Goal: Obtain resource: Download file/media

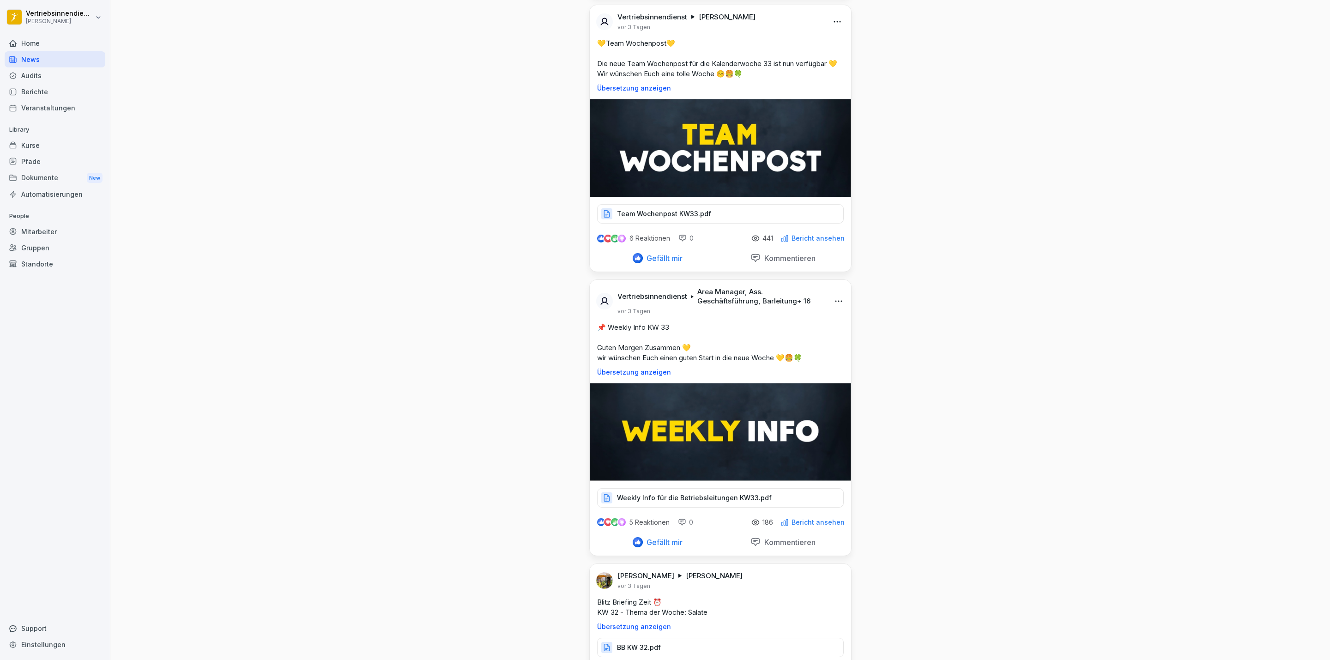
scroll to position [5816, 0]
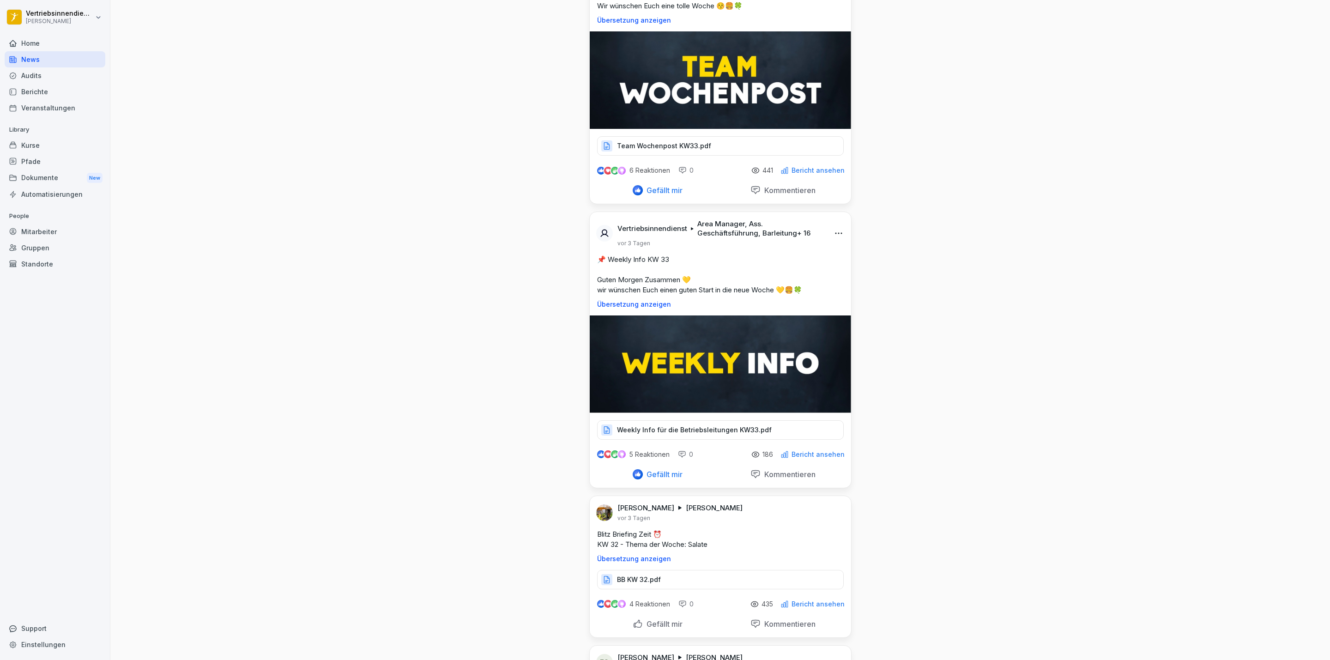
click at [700, 435] on p "Weekly Info für die Betriebsleitungen KW33.pdf" at bounding box center [694, 429] width 155 height 9
click at [705, 435] on p "Weekly Info für die Betriebsleitungen KW33.pdf" at bounding box center [694, 429] width 155 height 9
click at [710, 433] on div "Weekly Info für die Betriebsleitungen KW33.pdf" at bounding box center [720, 429] width 247 height 19
click at [705, 435] on p "Weekly Info für die Betriebsleitungen KW33.pdf" at bounding box center [694, 429] width 155 height 9
click at [55, 237] on div "Mitarbeiter" at bounding box center [55, 232] width 101 height 16
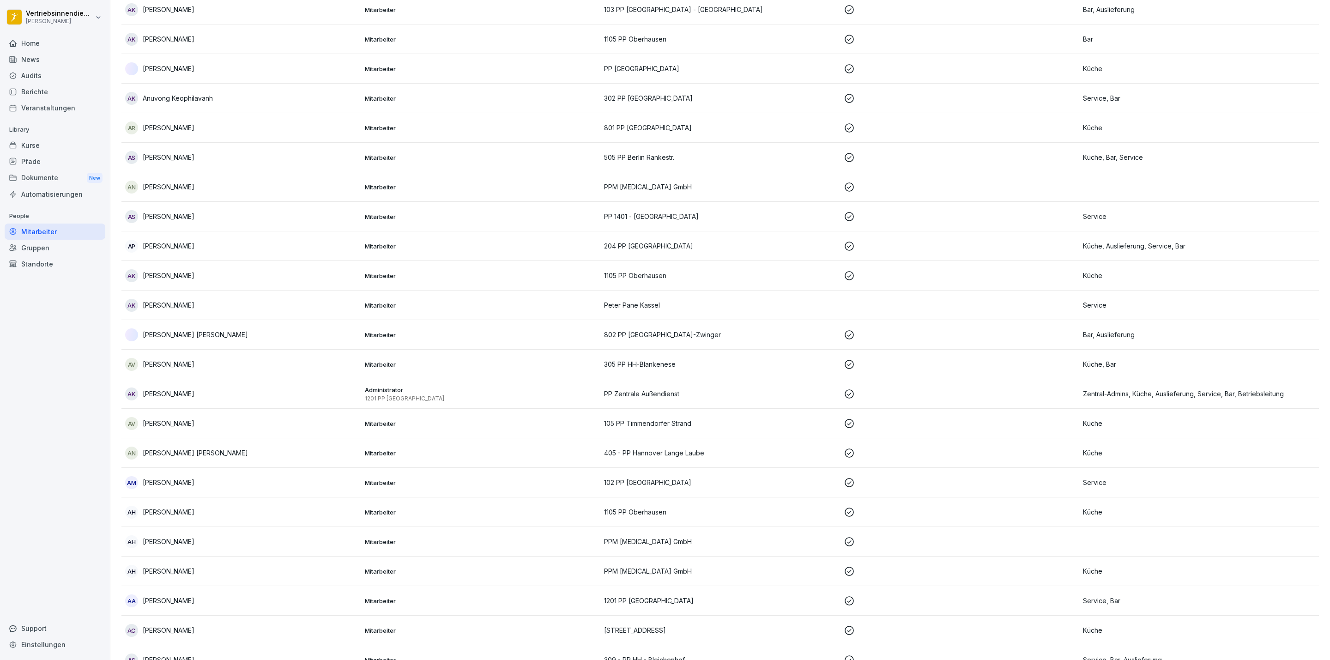
scroll to position [9, 0]
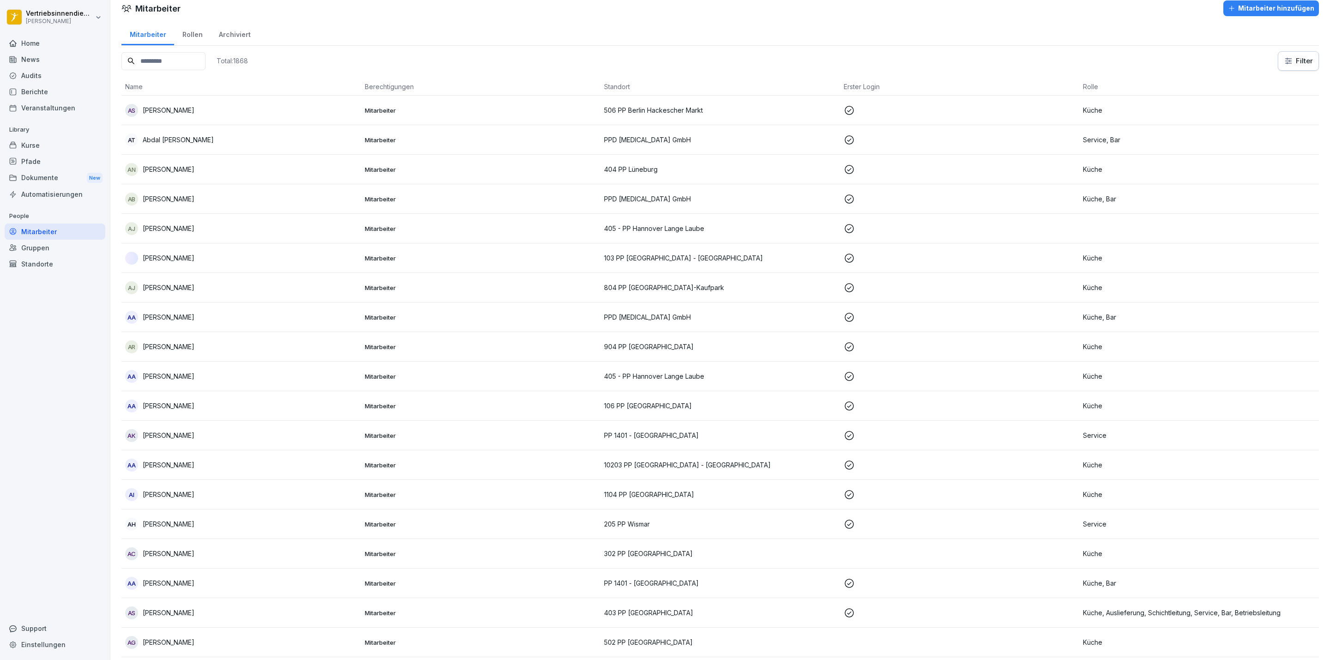
click at [146, 64] on input at bounding box center [163, 61] width 84 height 18
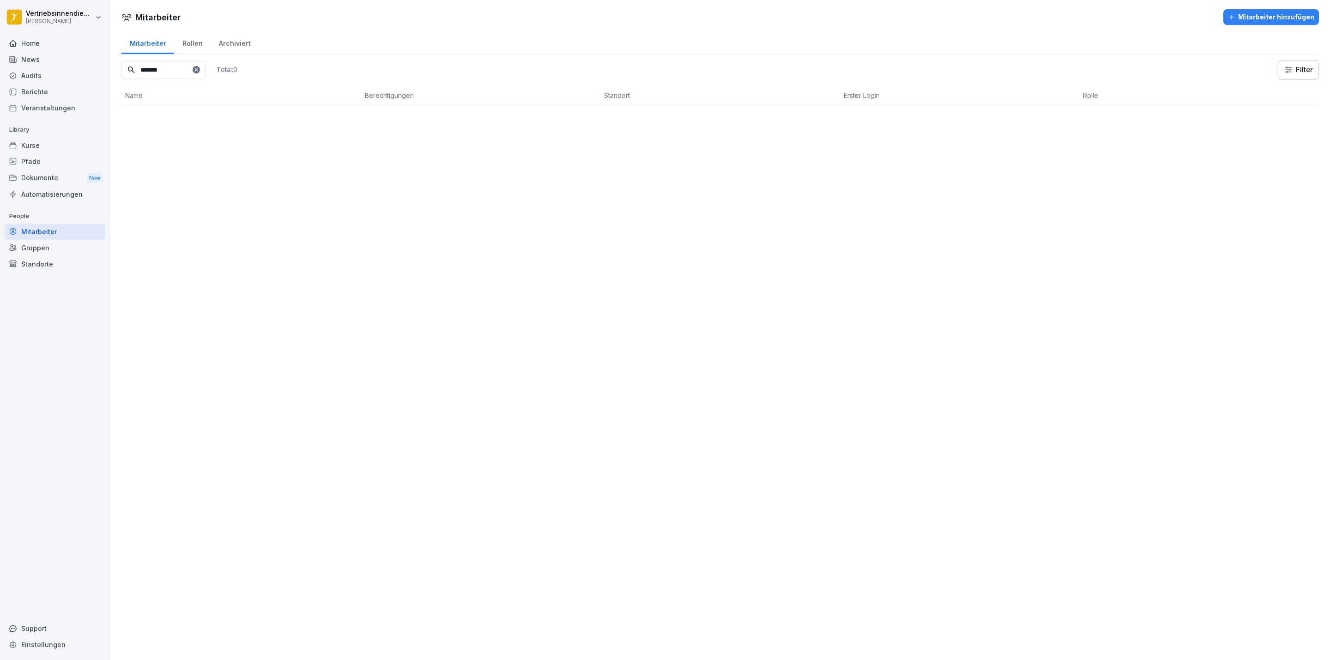
scroll to position [0, 0]
type input "*"
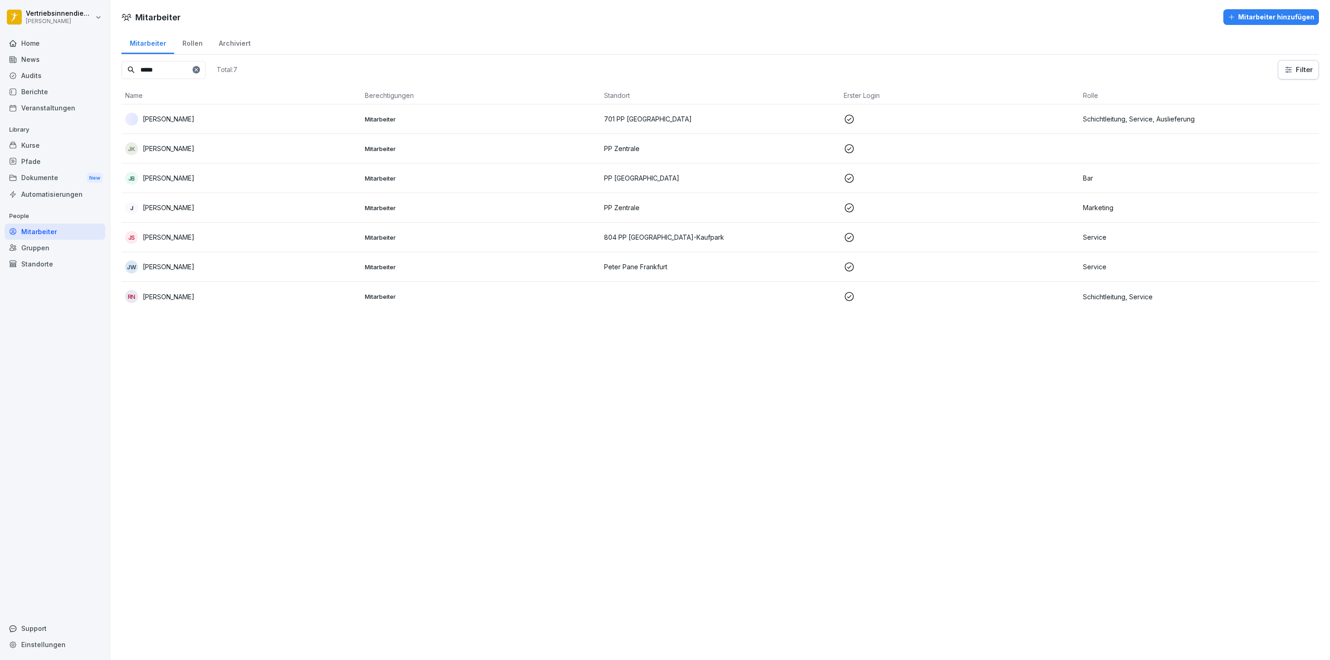
type input "****"
click at [182, 204] on div "J [PERSON_NAME]" at bounding box center [241, 207] width 232 height 13
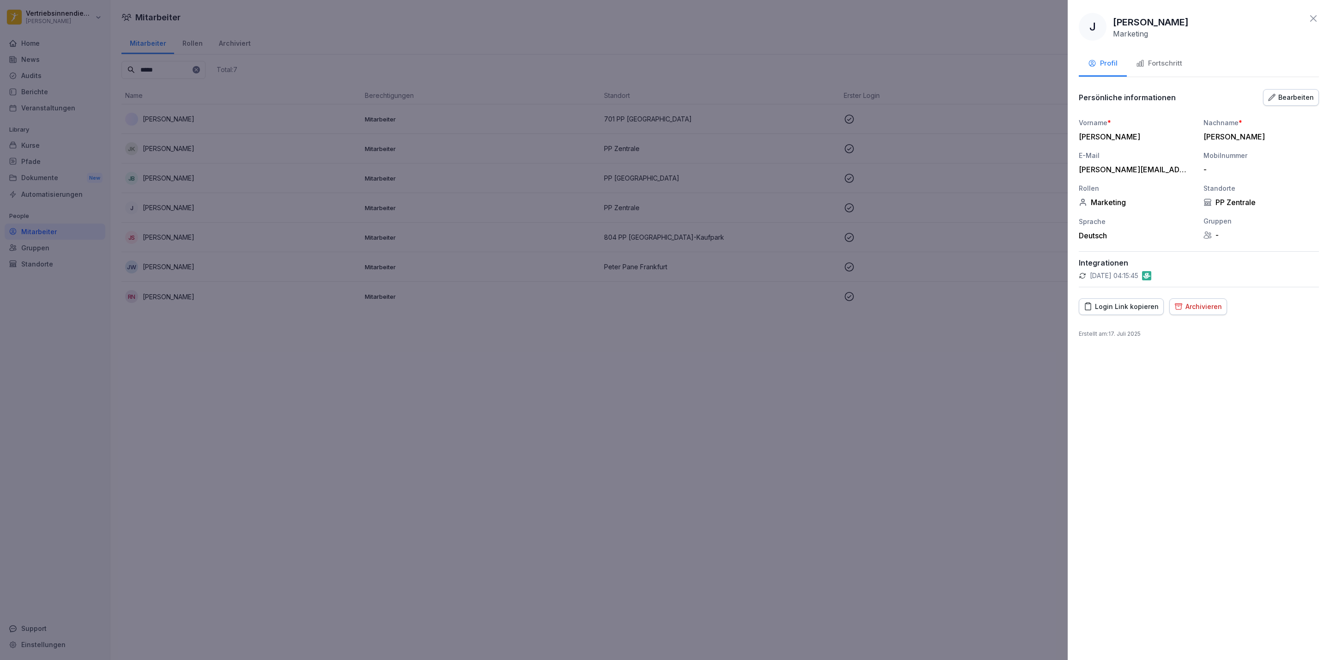
drag, startPoint x: 963, startPoint y: 425, endPoint x: 545, endPoint y: 348, distance: 425.7
click at [962, 425] on div at bounding box center [665, 330] width 1330 height 660
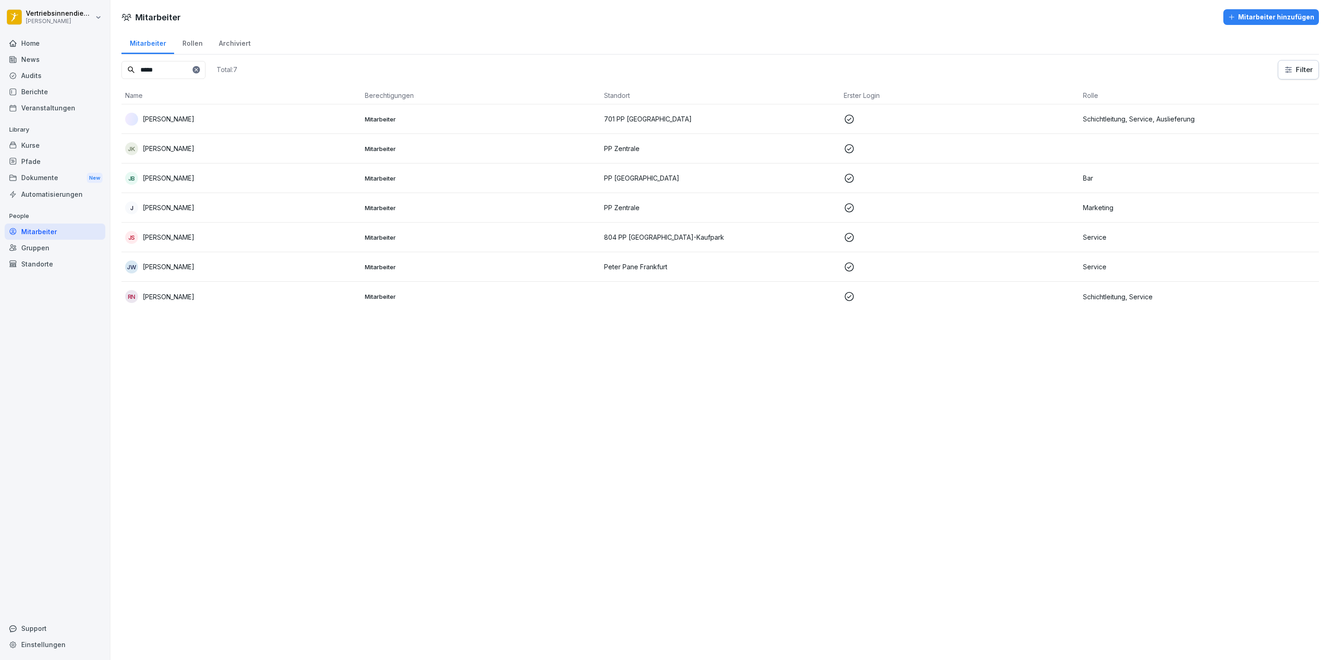
click at [43, 61] on div "News" at bounding box center [55, 59] width 101 height 16
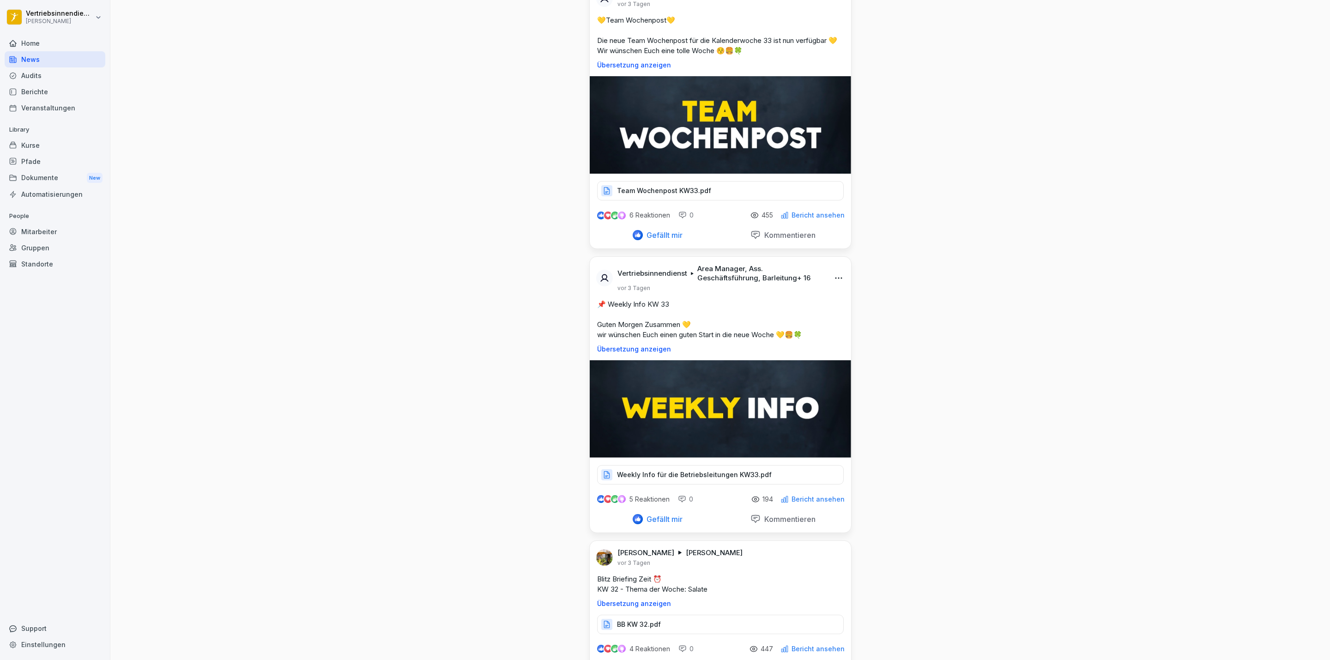
scroll to position [5765, 0]
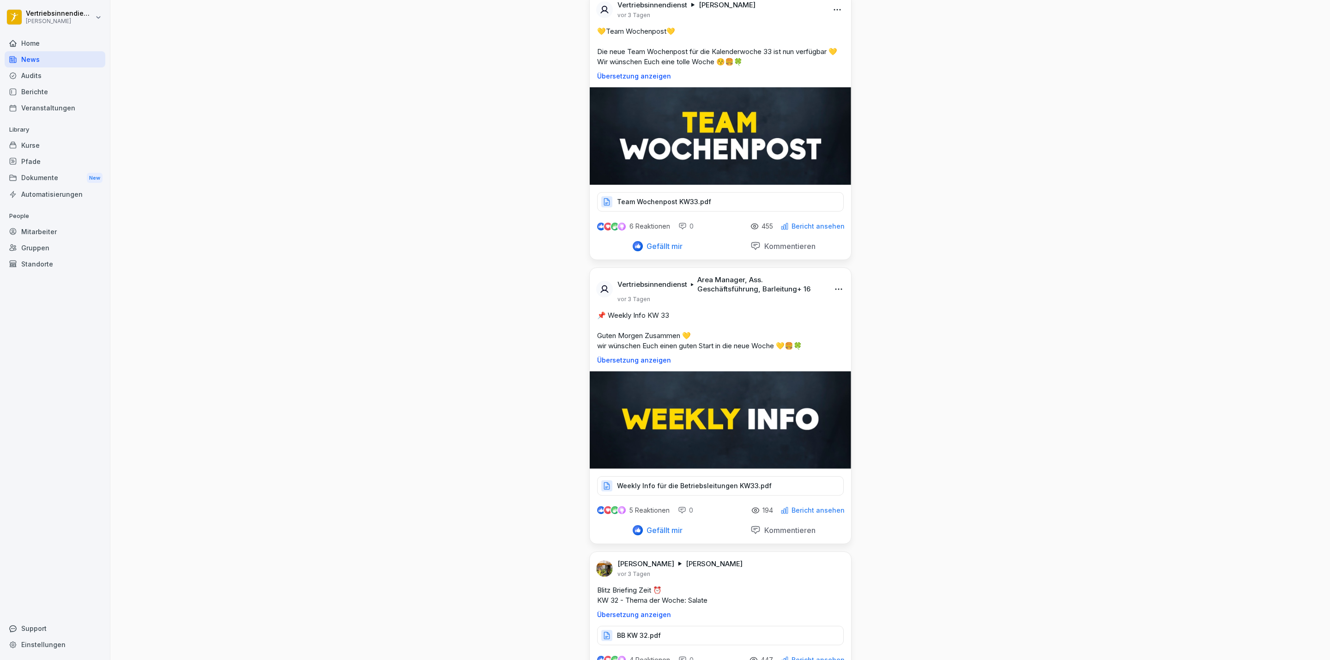
click at [719, 491] on p "Weekly Info für die Betriebsleitungen KW33.pdf" at bounding box center [694, 485] width 155 height 9
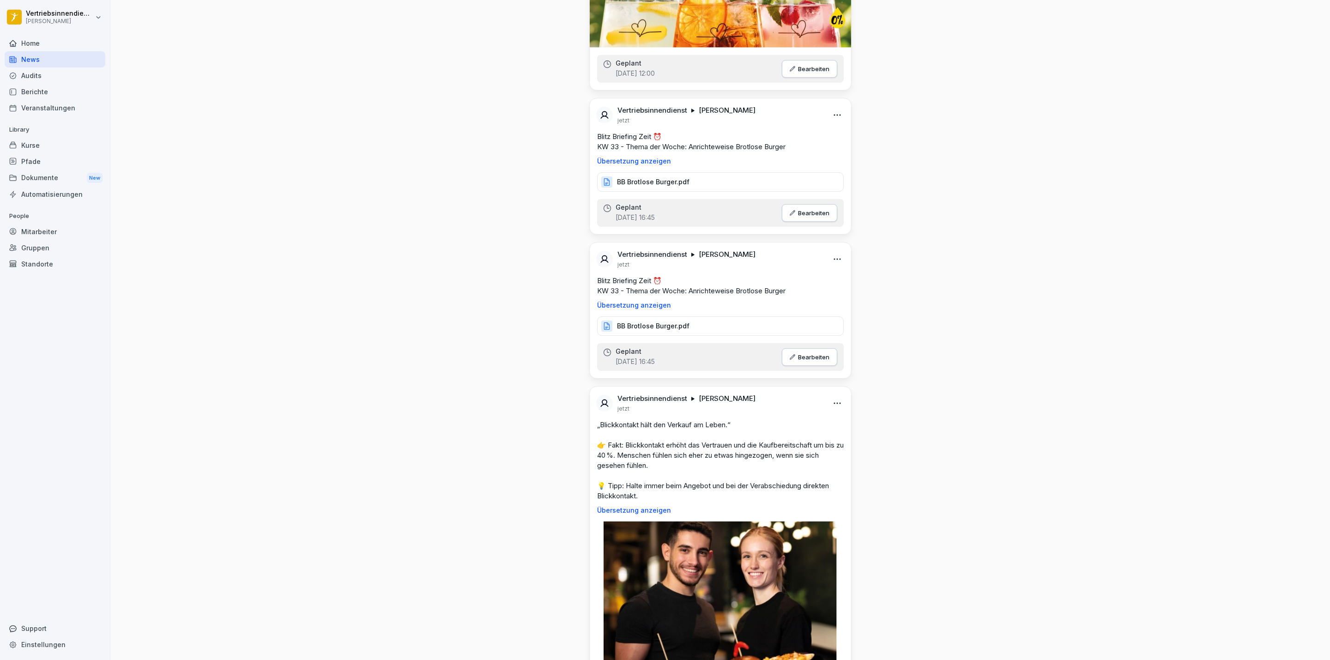
scroll to position [2495, 0]
